Goal: Task Accomplishment & Management: Complete application form

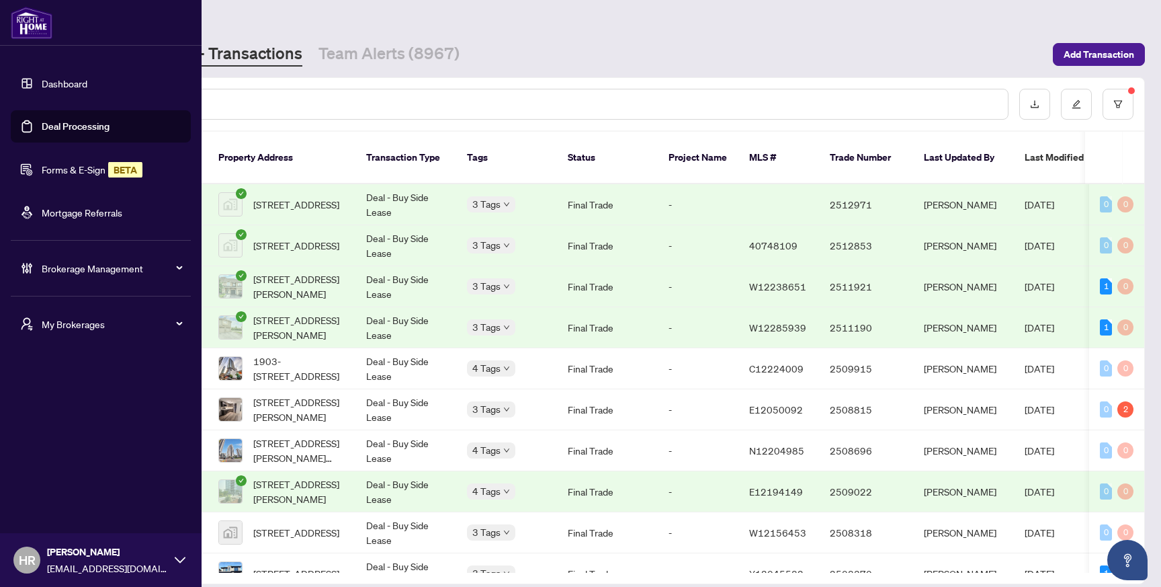
click at [74, 175] on link "Forms & E-Sign BETA" at bounding box center [92, 169] width 101 height 12
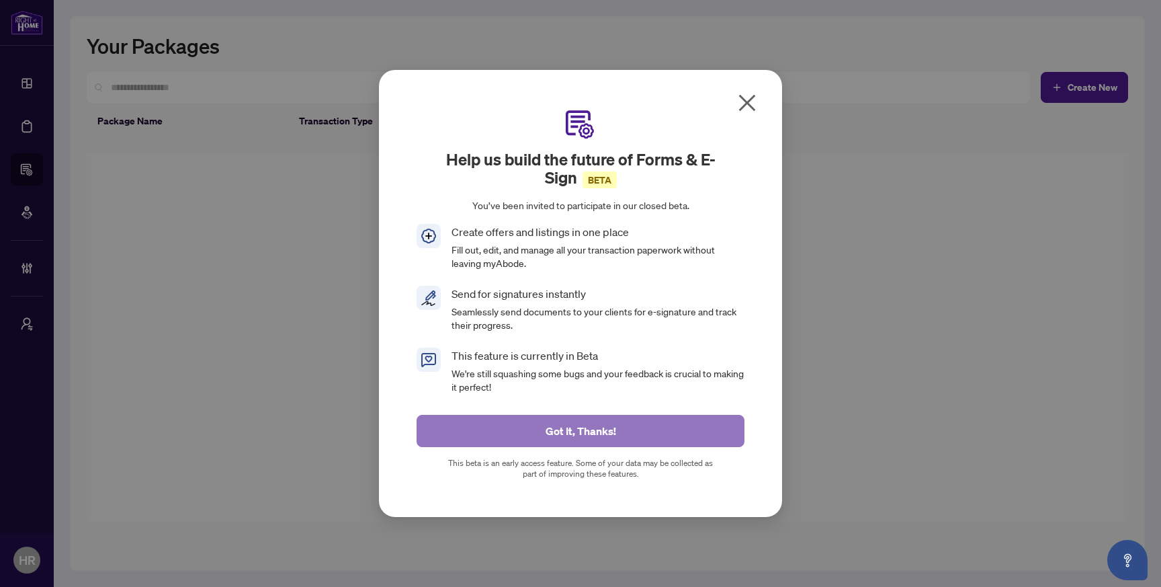
click at [527, 417] on button "Got It, Thanks!" at bounding box center [581, 431] width 328 height 32
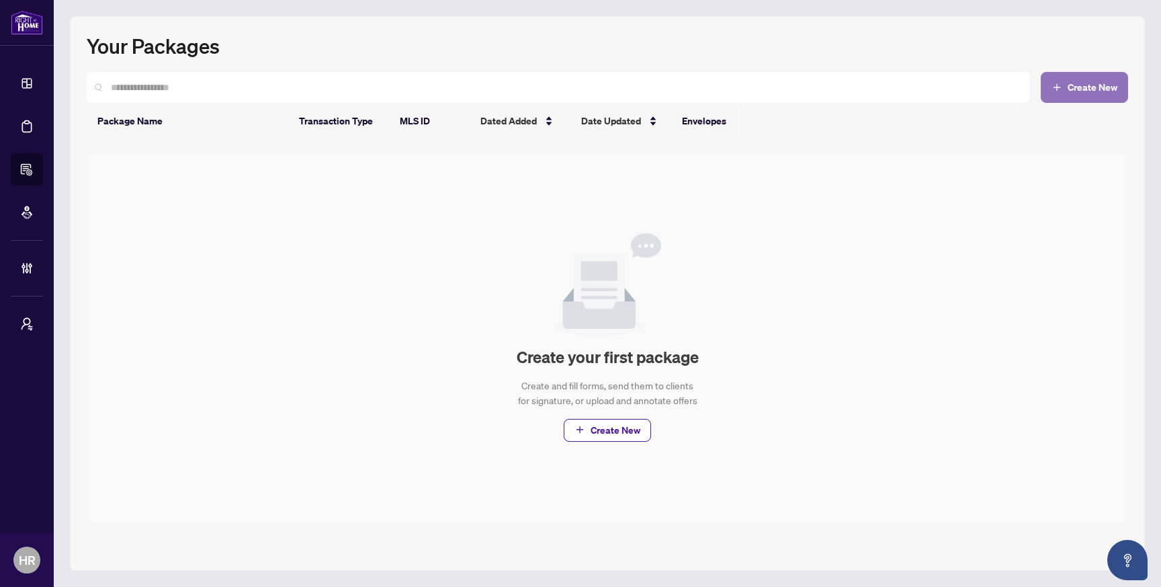
click at [1096, 83] on span "Create New" at bounding box center [1093, 87] width 50 height 9
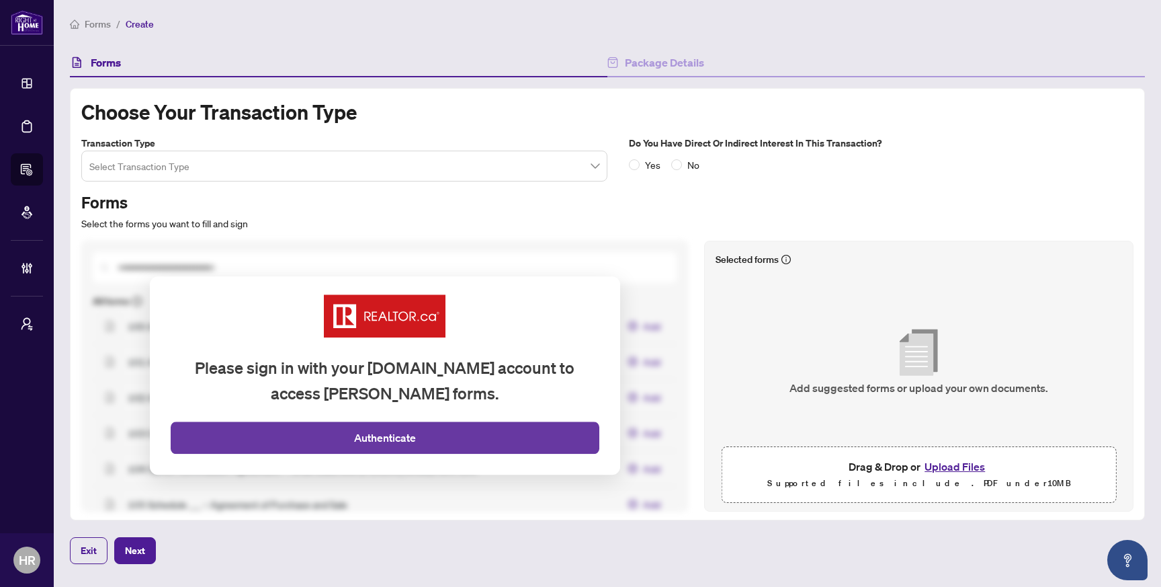
click at [403, 442] on span "Authenticate" at bounding box center [385, 437] width 62 height 17
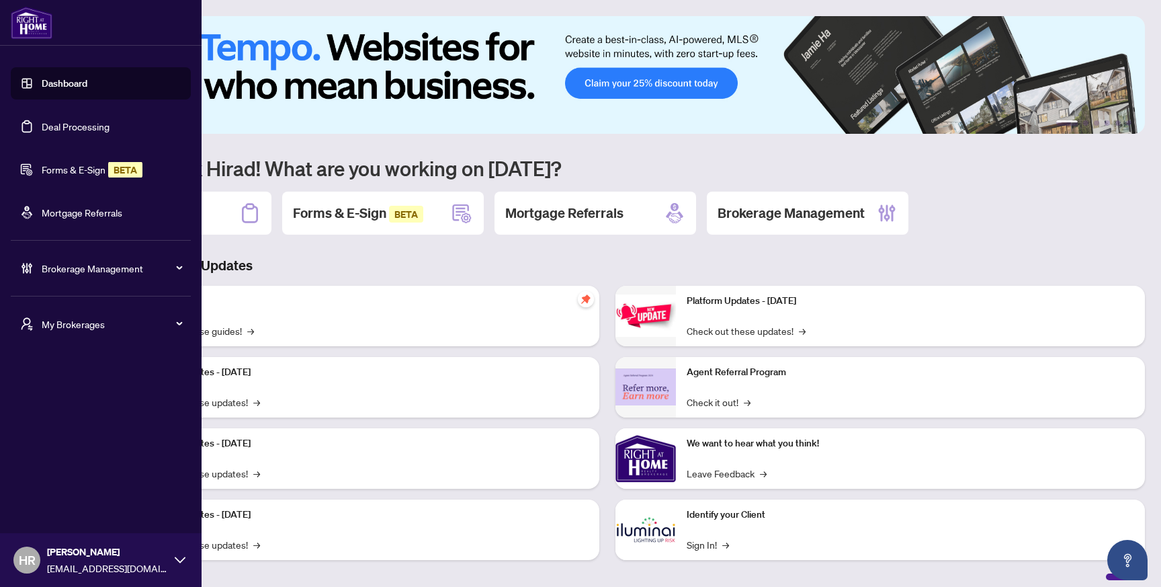
click at [75, 175] on link "Forms & E-Sign BETA" at bounding box center [92, 169] width 101 height 12
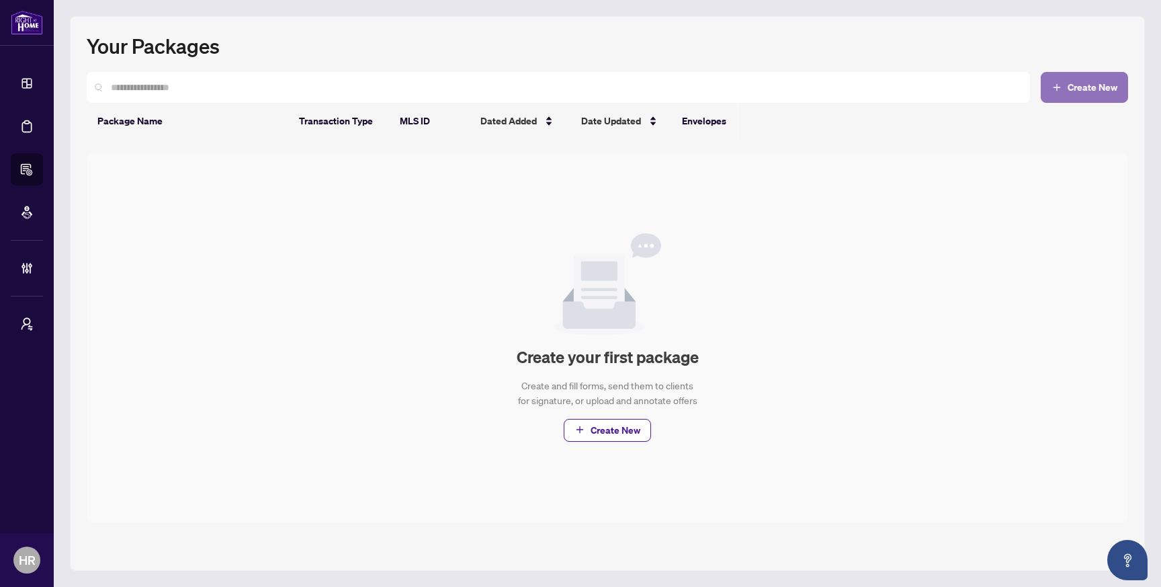
click at [1102, 87] on span "Create New" at bounding box center [1093, 87] width 50 height 9
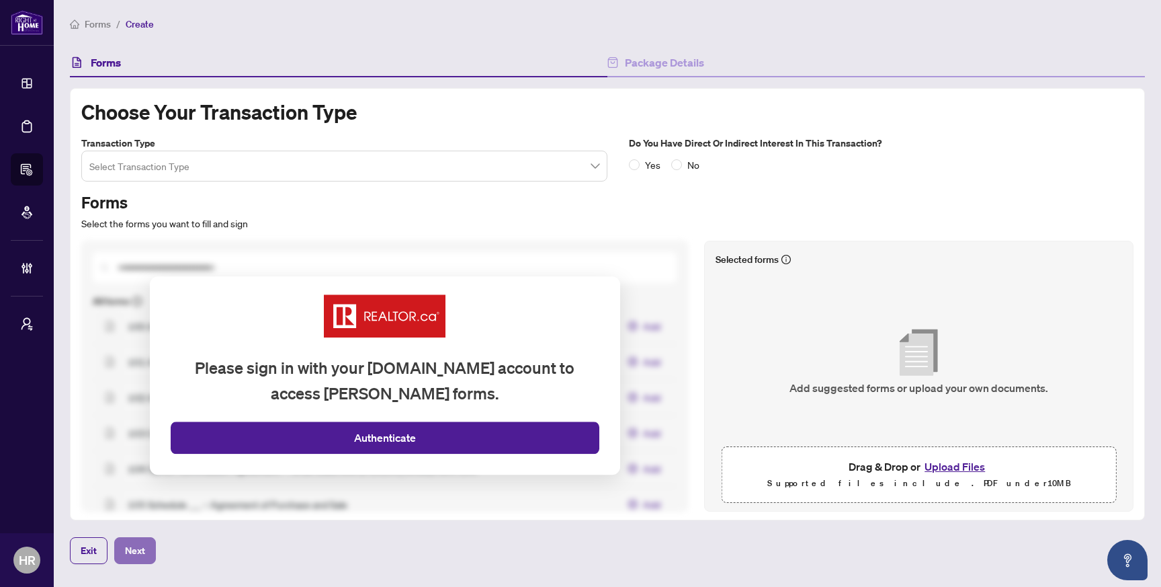
click at [139, 548] on span "Next" at bounding box center [135, 549] width 20 height 21
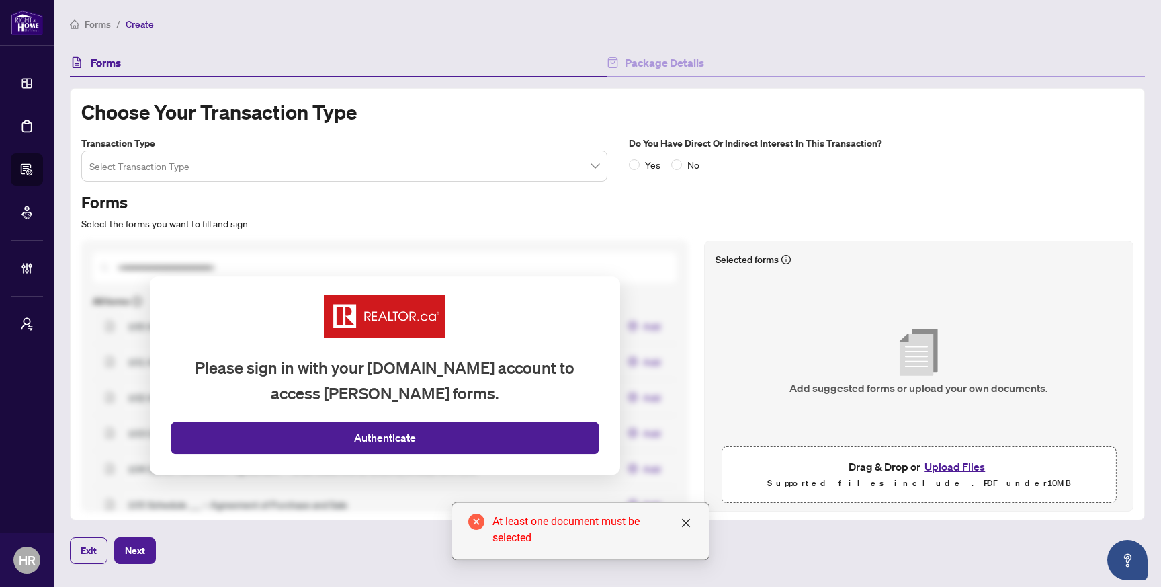
click at [961, 469] on button "Upload Files" at bounding box center [954, 466] width 69 height 17
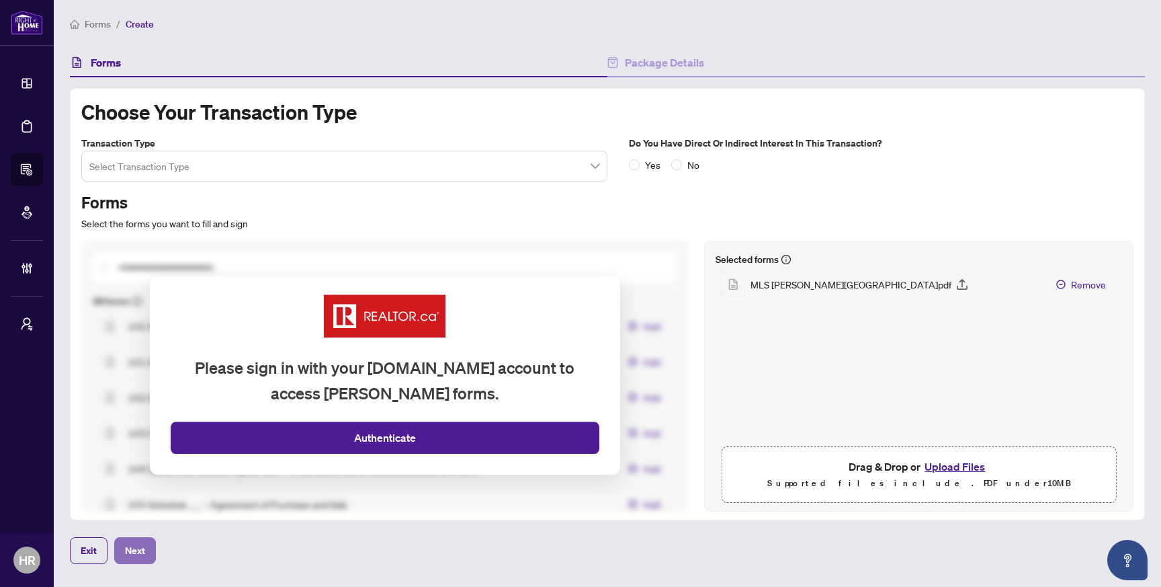
click at [136, 555] on span "Next" at bounding box center [135, 549] width 20 height 21
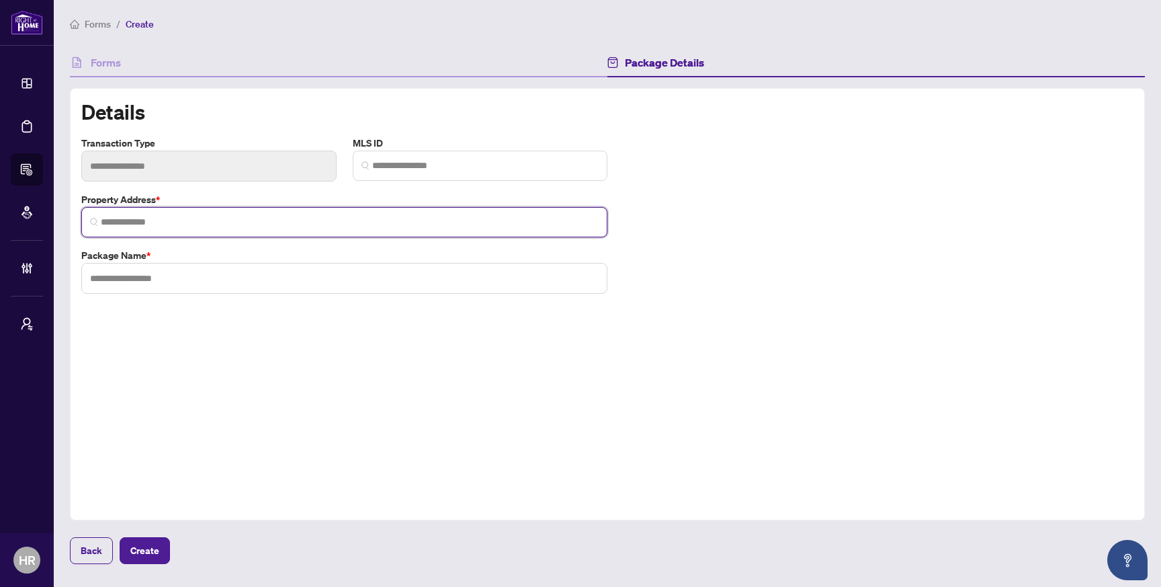
click at [366, 228] on input "search" at bounding box center [350, 222] width 498 height 14
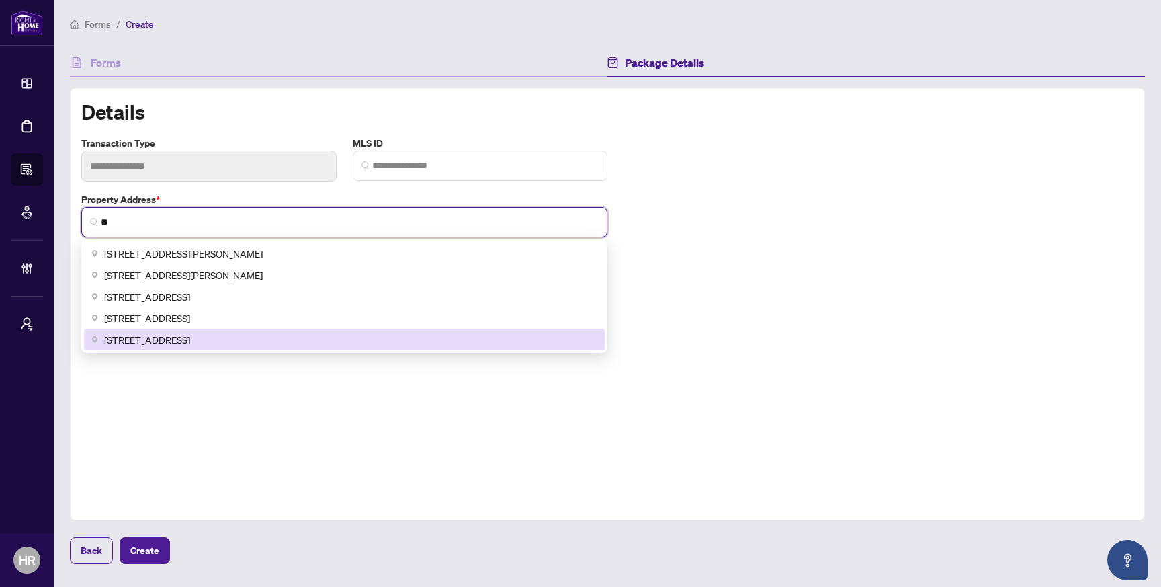
type input "**"
click at [212, 492] on div "Details Transaction type MLS ID Property Address * ** ChIJ6bknZ9ovK4gReyfXJJ9Em…" at bounding box center [607, 304] width 1075 height 432
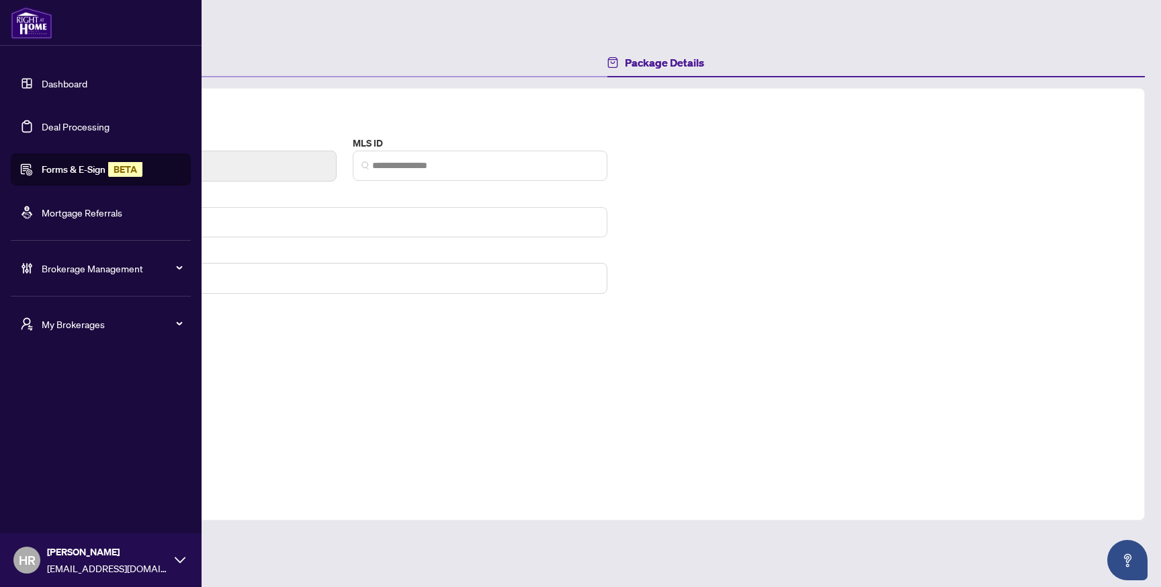
click at [54, 123] on link "Deal Processing" at bounding box center [76, 126] width 68 height 12
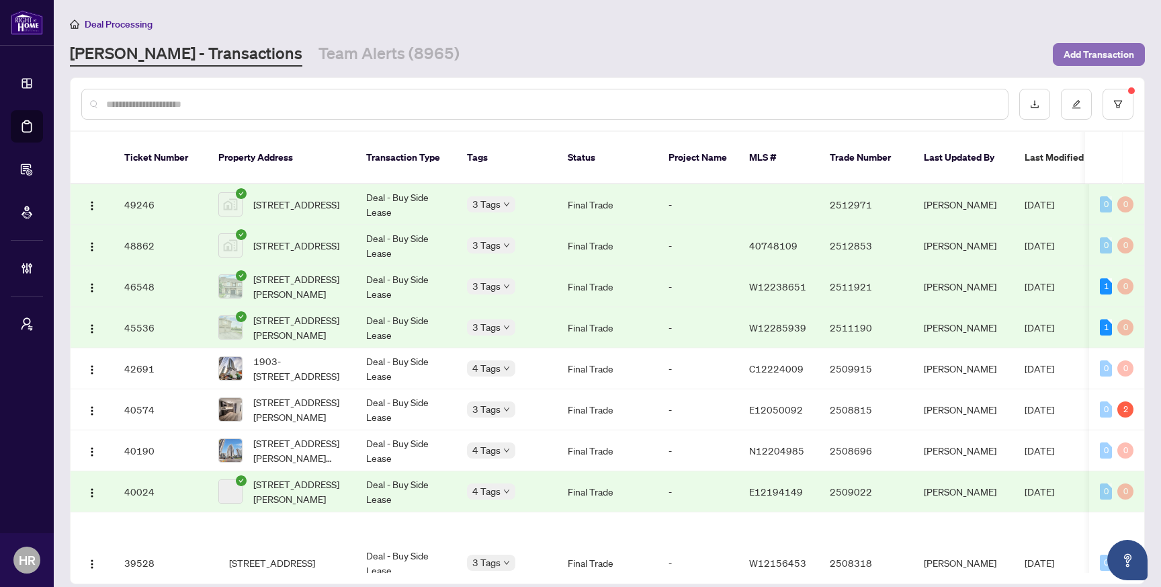
click at [1090, 58] on span "Add Transaction" at bounding box center [1099, 54] width 71 height 21
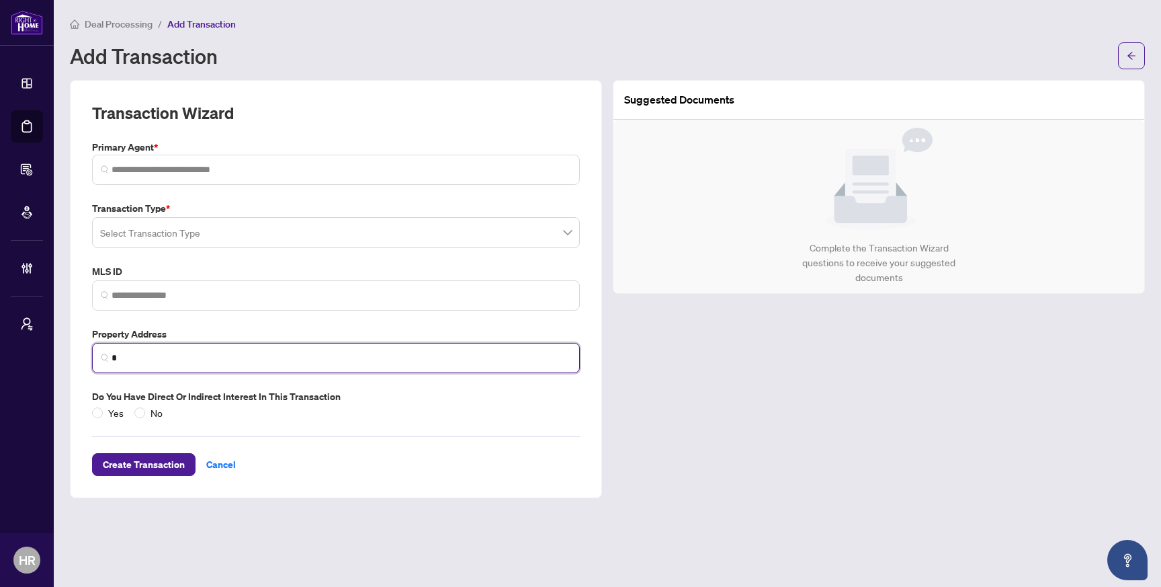
click at [249, 361] on input "*" at bounding box center [342, 358] width 460 height 14
type input "*"
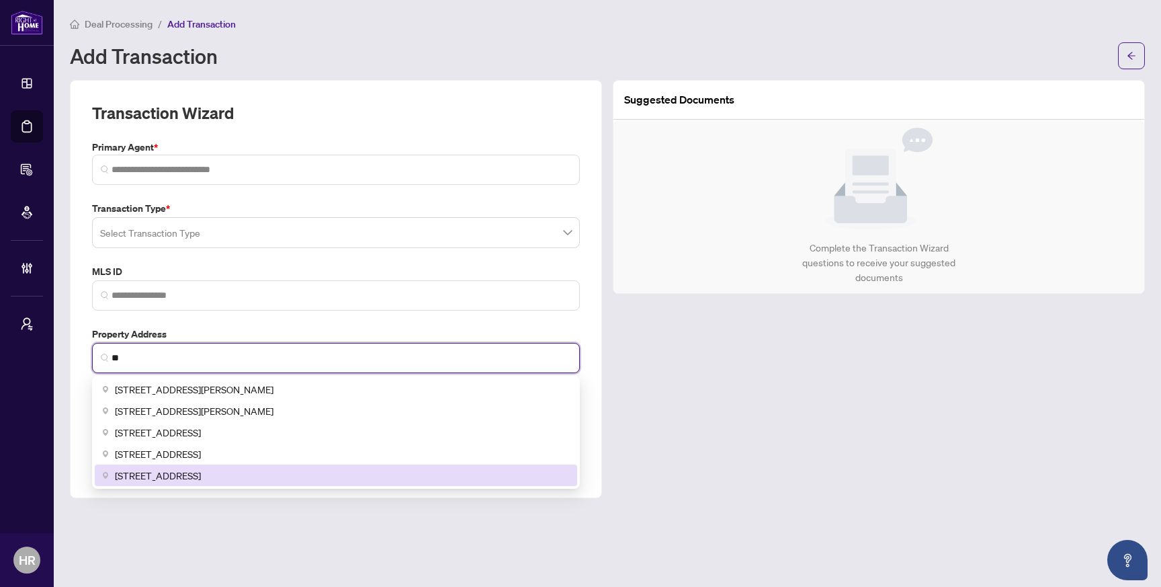
type input "**"
